Goal: Entertainment & Leisure: Browse casually

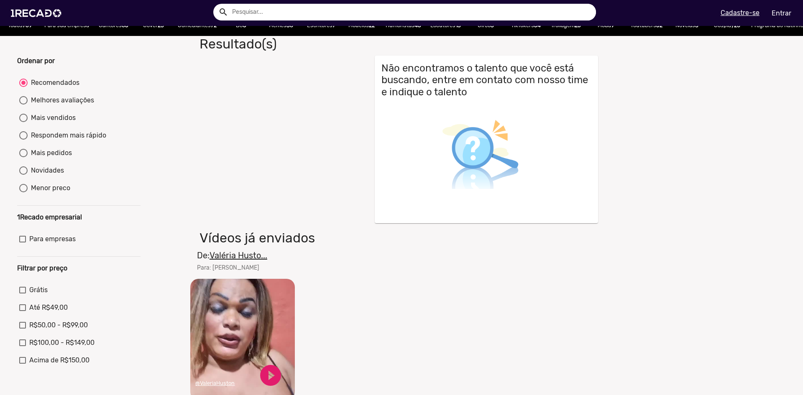
scroll to position [167, 0]
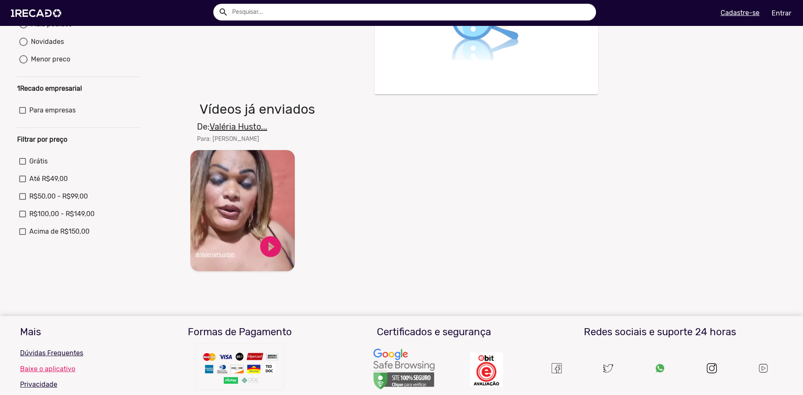
click at [248, 213] on video "Seu navegador não reproduz vídeo em HTML5" at bounding box center [242, 210] width 105 height 121
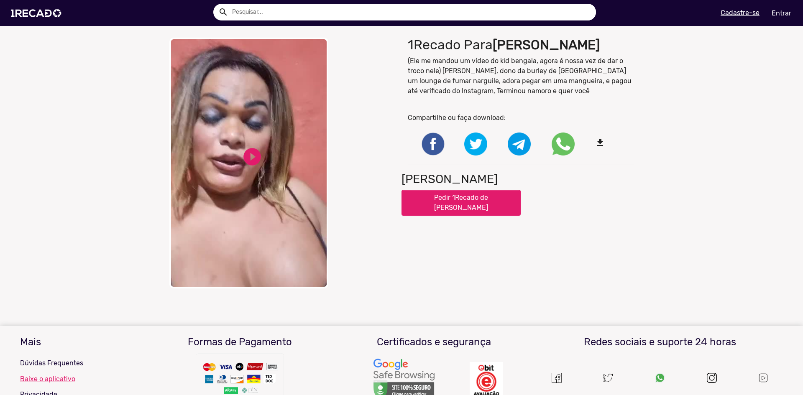
click at [261, 168] on video "Your browser does not support HTML5 video." at bounding box center [248, 163] width 159 height 251
click at [244, 157] on link "pause_circle" at bounding box center [252, 156] width 21 height 21
click at [56, 16] on img at bounding box center [37, 13] width 63 height 36
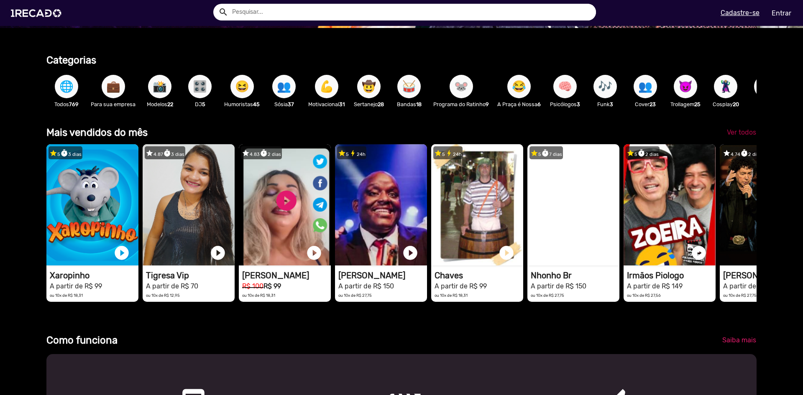
click at [734, 136] on span "Ver todos" at bounding box center [741, 132] width 29 height 8
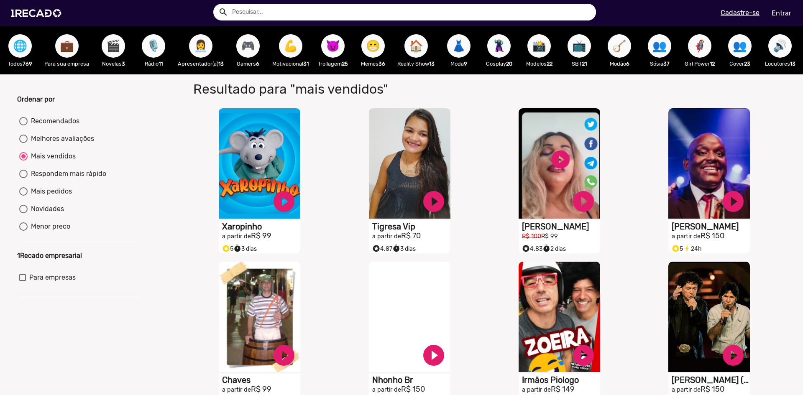
drag, startPoint x: 64, startPoint y: 45, endPoint x: 429, endPoint y: 73, distance: 365.9
click at [421, 72] on div "🌐 Todos 769 💼 Para sua empresa 🎬 Novelas 3 🎙️ Rádio 11 👩‍💼 Apresentador(a) 13 🎮…" at bounding box center [401, 50] width 803 height 49
click at [339, 43] on span "😈" at bounding box center [333, 45] width 14 height 23
radio input "true"
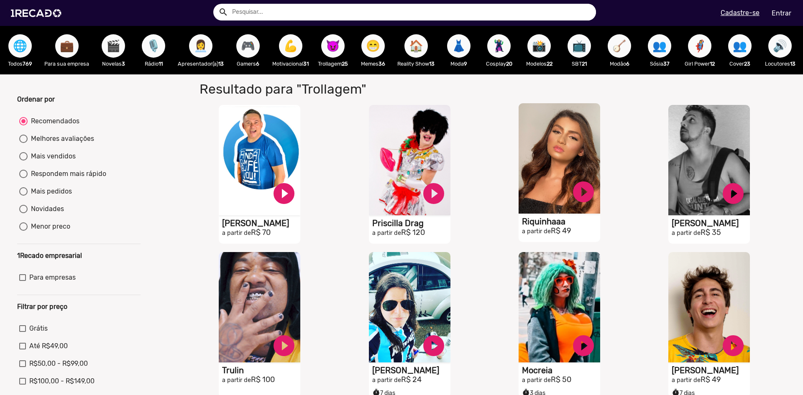
click at [566, 187] on video "S1RECADO vídeos dedicados para fãs e empresas" at bounding box center [560, 158] width 82 height 110
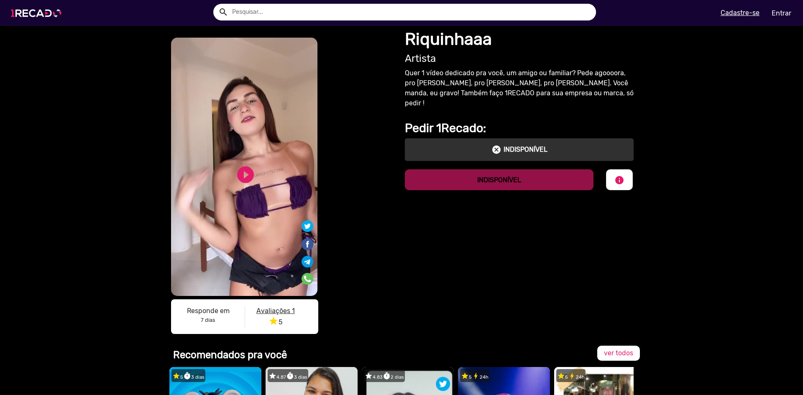
click at [44, 15] on img at bounding box center [37, 13] width 63 height 36
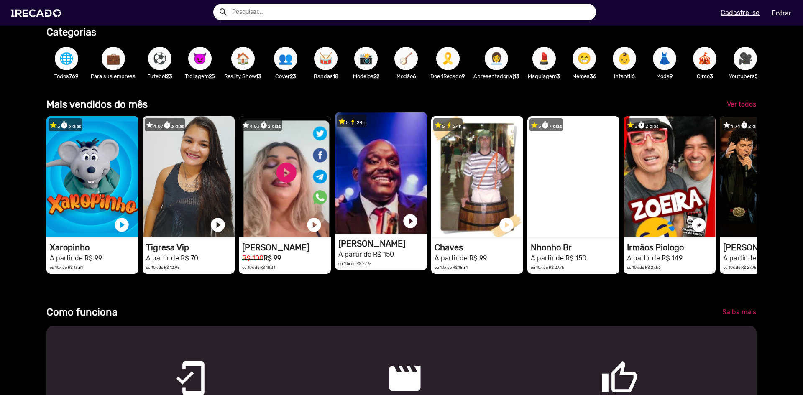
scroll to position [293, 0]
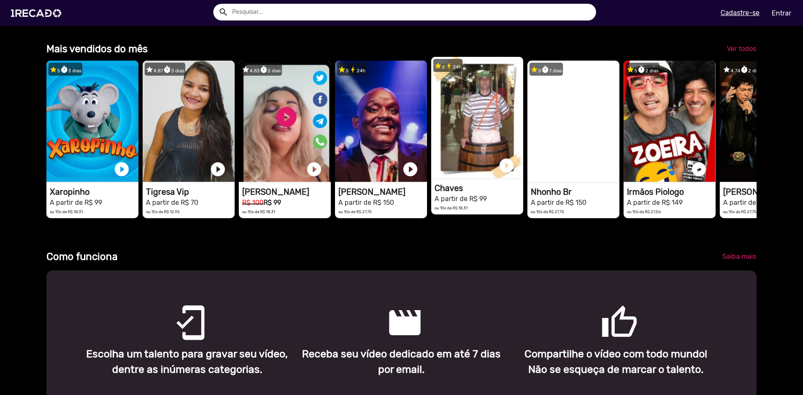
click at [474, 125] on video "1RECADO vídeos dedicados para fãs e empresas" at bounding box center [477, 117] width 92 height 121
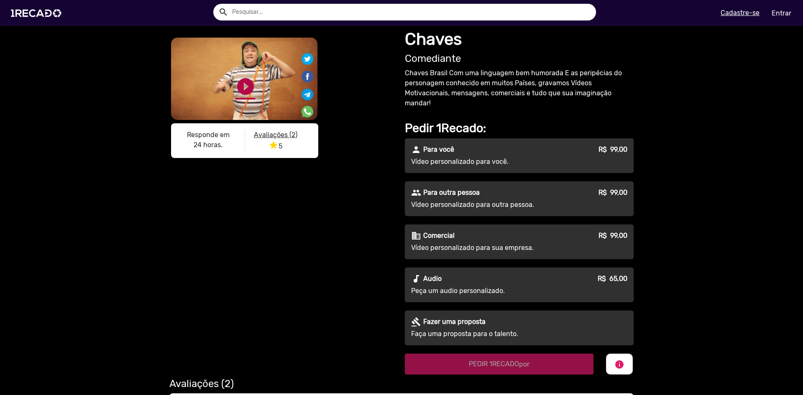
click at [241, 89] on link "play_circle_filled" at bounding box center [246, 87] width 20 height 20
click at [242, 97] on link "pause_circle" at bounding box center [246, 87] width 20 height 20
click at [44, 15] on img at bounding box center [37, 13] width 63 height 36
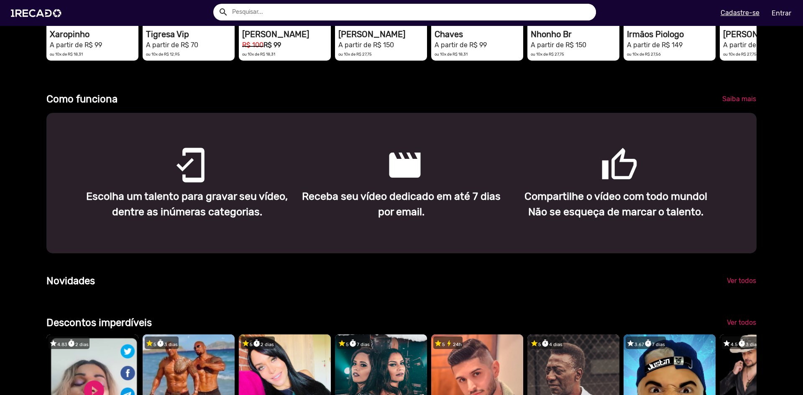
scroll to position [460, 0]
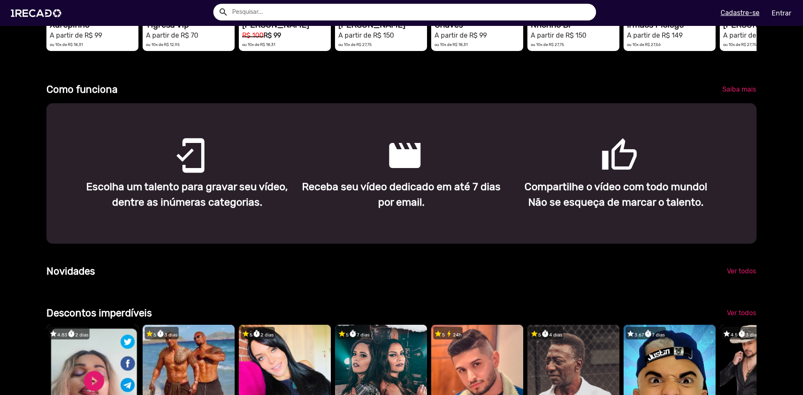
drag, startPoint x: 702, startPoint y: 217, endPoint x: 163, endPoint y: 187, distance: 540.2
click at [163, 187] on div "mobile_friendly Escolha um talento para gravar seu vídeo, dentre as inúmeras ca…" at bounding box center [401, 173] width 711 height 141
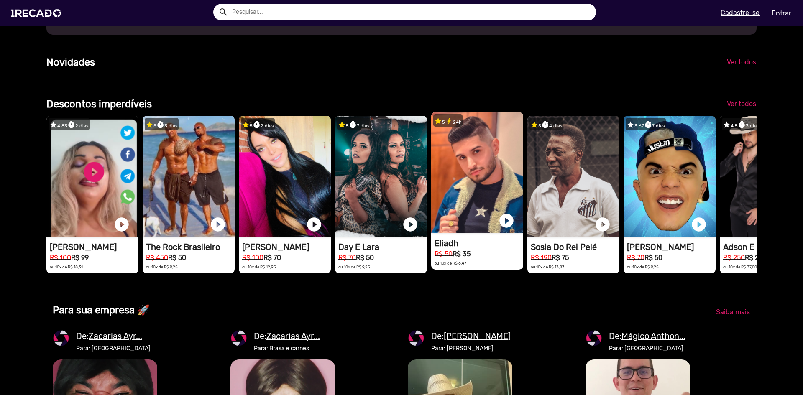
scroll to position [0, 1594]
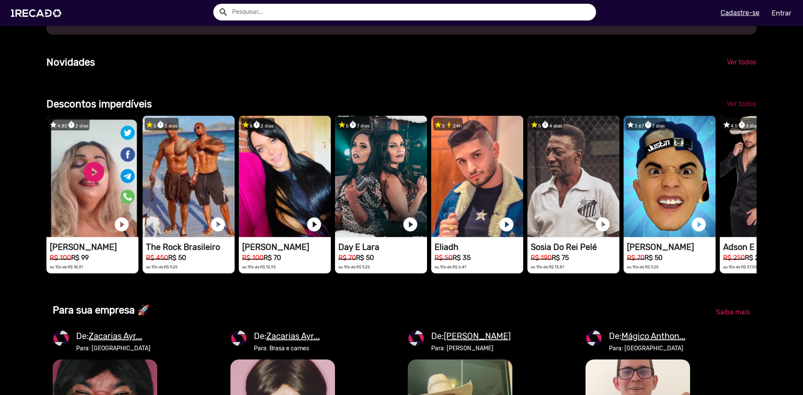
click at [740, 108] on span "Ver todos" at bounding box center [741, 104] width 29 height 8
